Goal: Navigation & Orientation: Find specific page/section

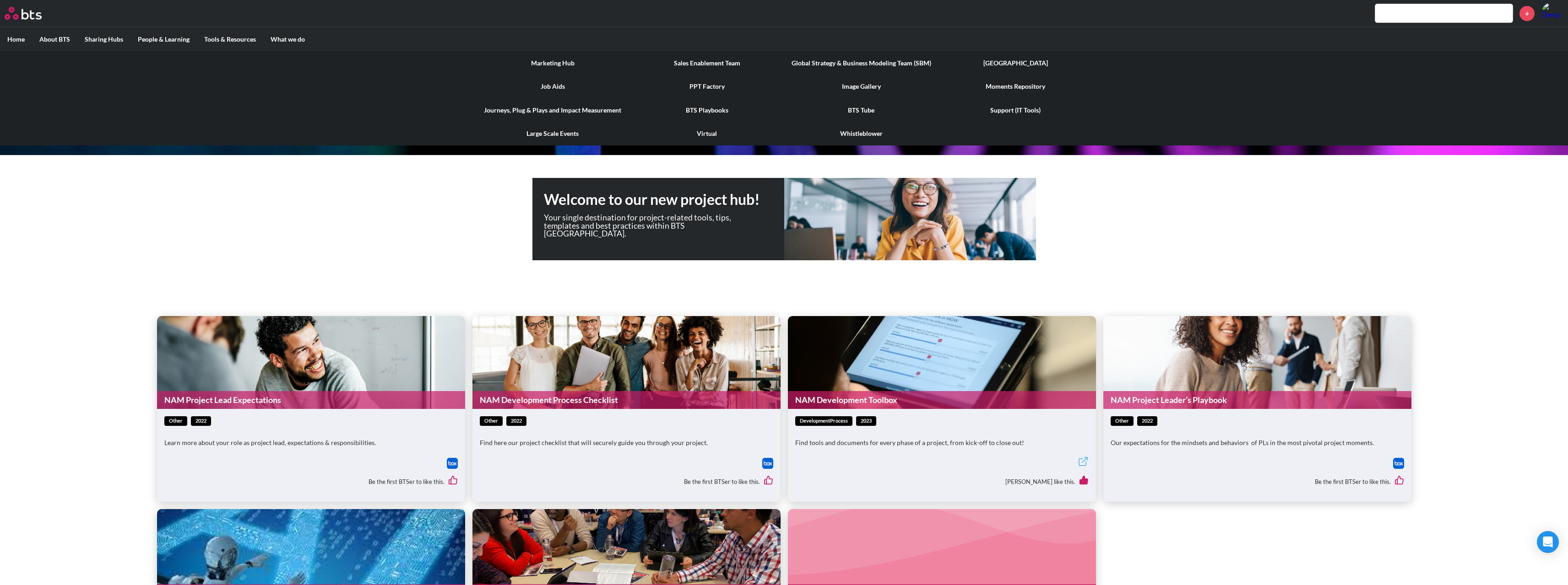
click at [222, 39] on label "Tools & Resources" at bounding box center [230, 40] width 66 height 24
click at [0, 0] on input "Tools & Resources" at bounding box center [0, 0] width 0 height 0
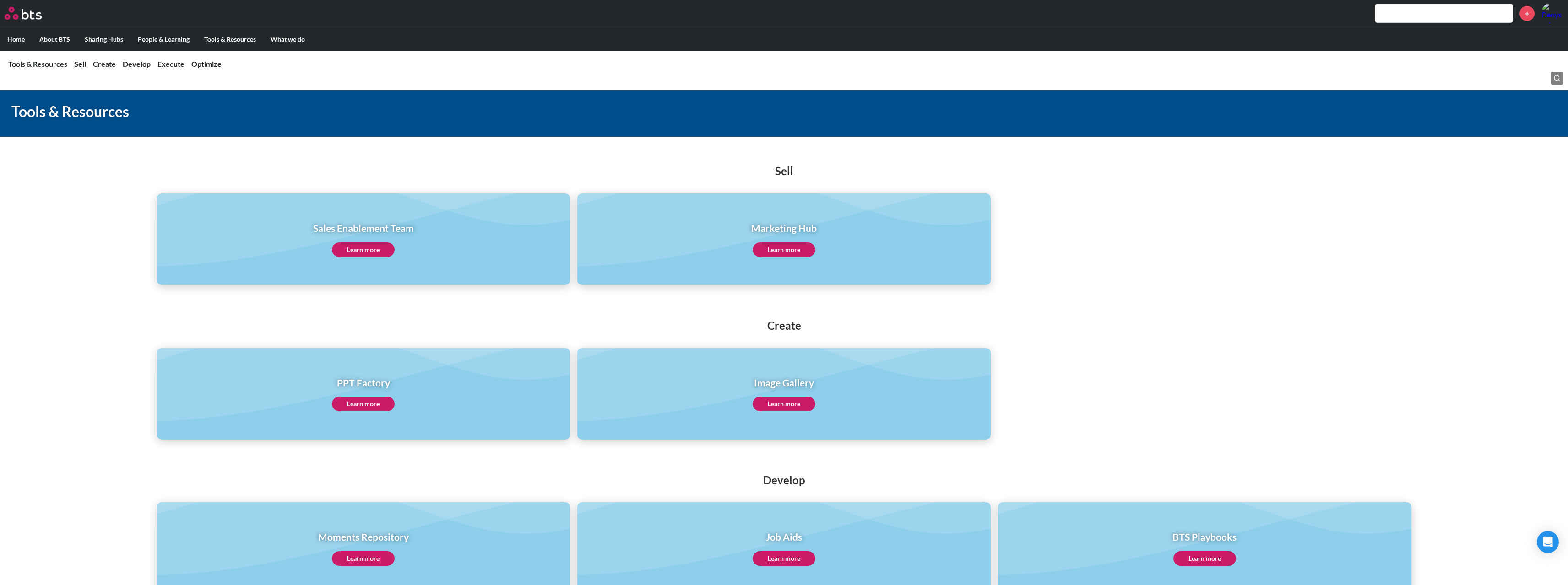
click at [23, 40] on label "Home" at bounding box center [16, 40] width 32 height 24
click at [0, 0] on input "Home" at bounding box center [0, 0] width 0 height 0
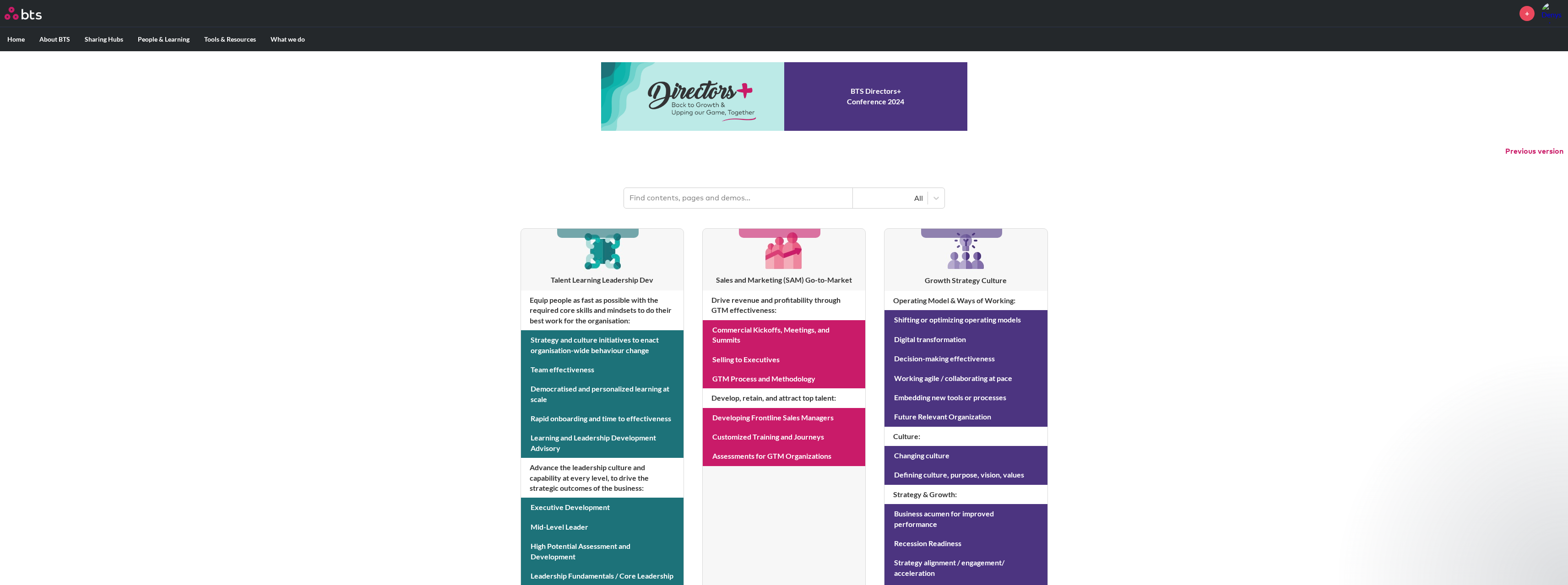
click at [33, 17] on img at bounding box center [23, 13] width 37 height 13
click at [1547, 11] on img at bounding box center [1552, 13] width 22 height 22
click at [19, 39] on label "Home" at bounding box center [16, 40] width 32 height 24
click at [0, 0] on input "Home" at bounding box center [0, 0] width 0 height 0
